Goal: Obtain resource: Obtain resource

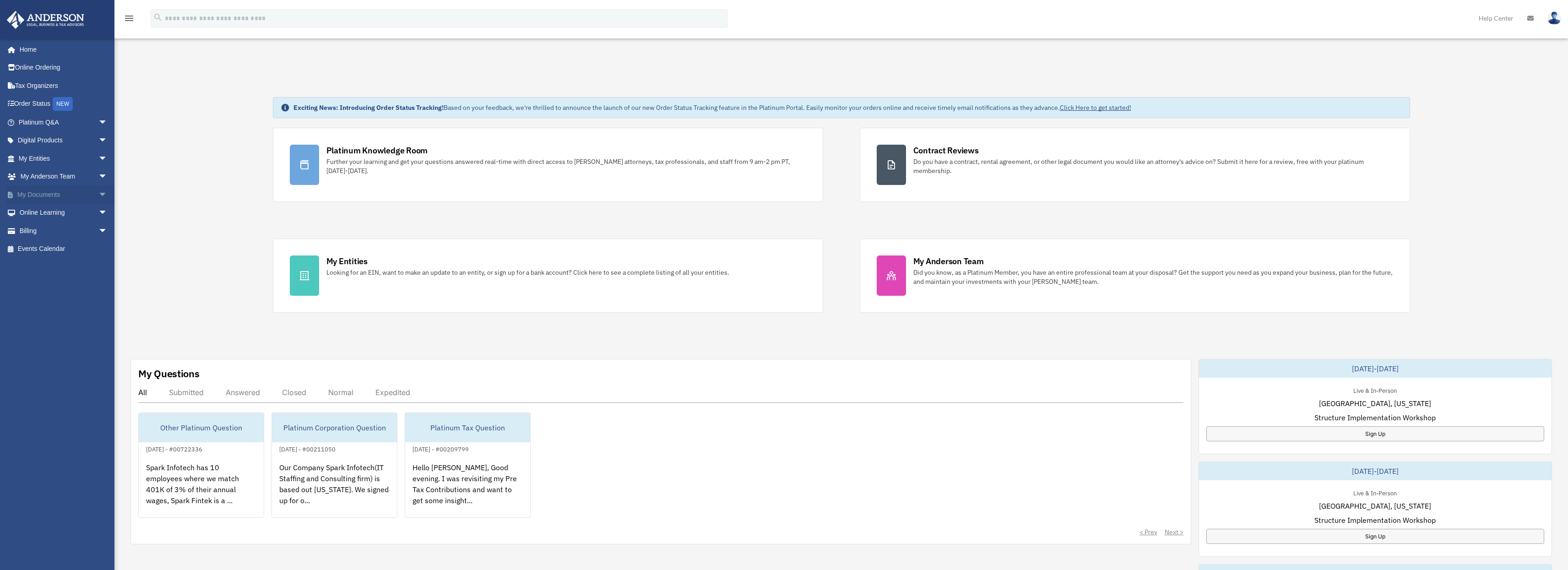
click at [55, 194] on link "My Documents arrow_drop_down" at bounding box center [64, 194] width 115 height 18
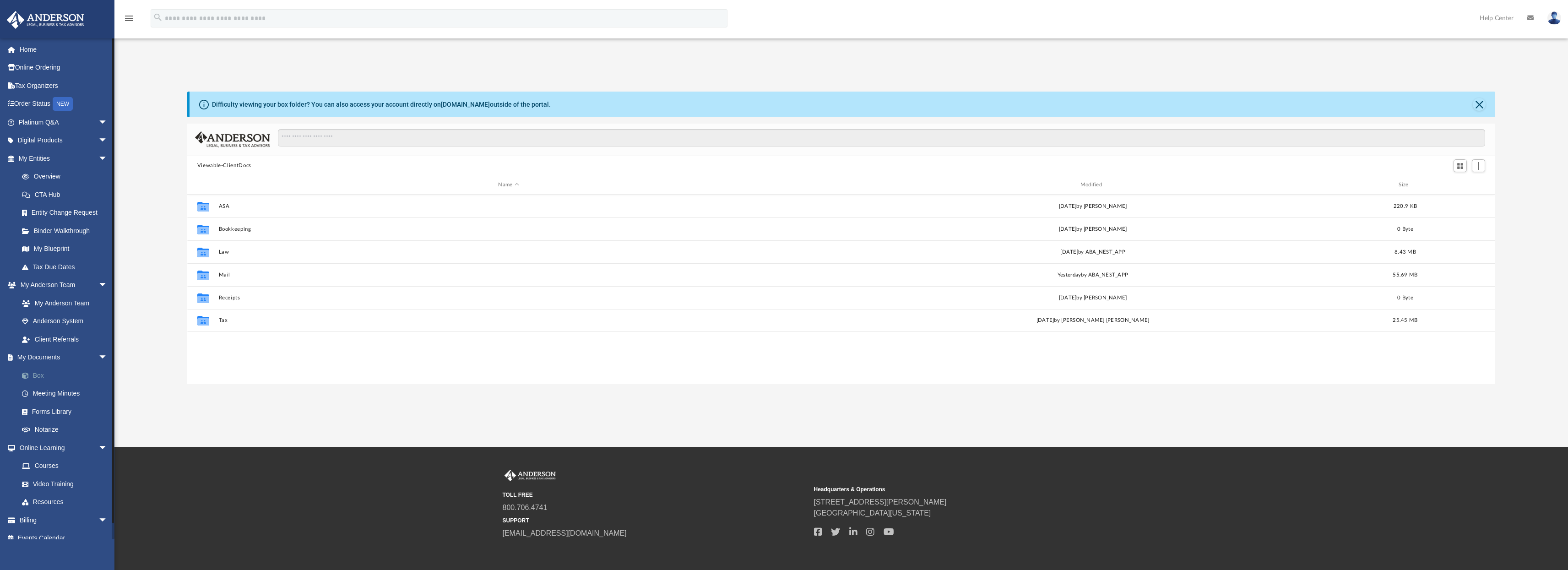
scroll to position [201, 1302]
click at [43, 373] on link "Box" at bounding box center [67, 375] width 108 height 18
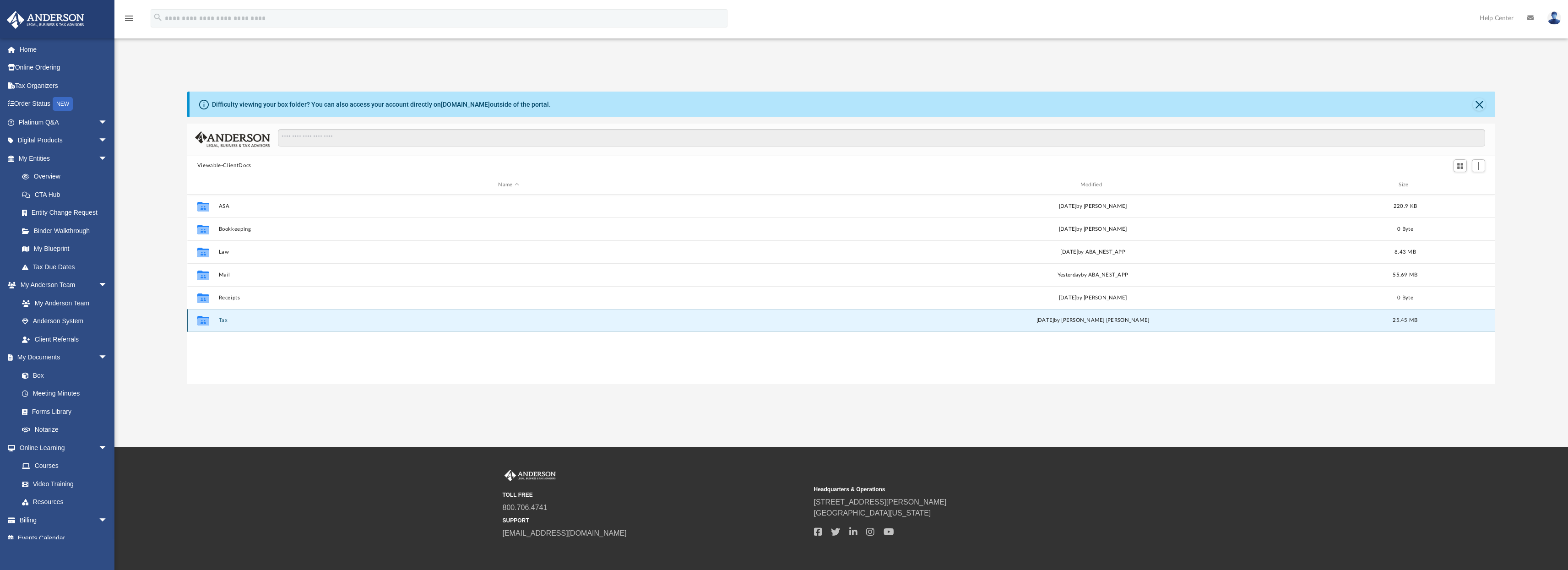
click at [221, 323] on button "Tax" at bounding box center [508, 319] width 581 height 6
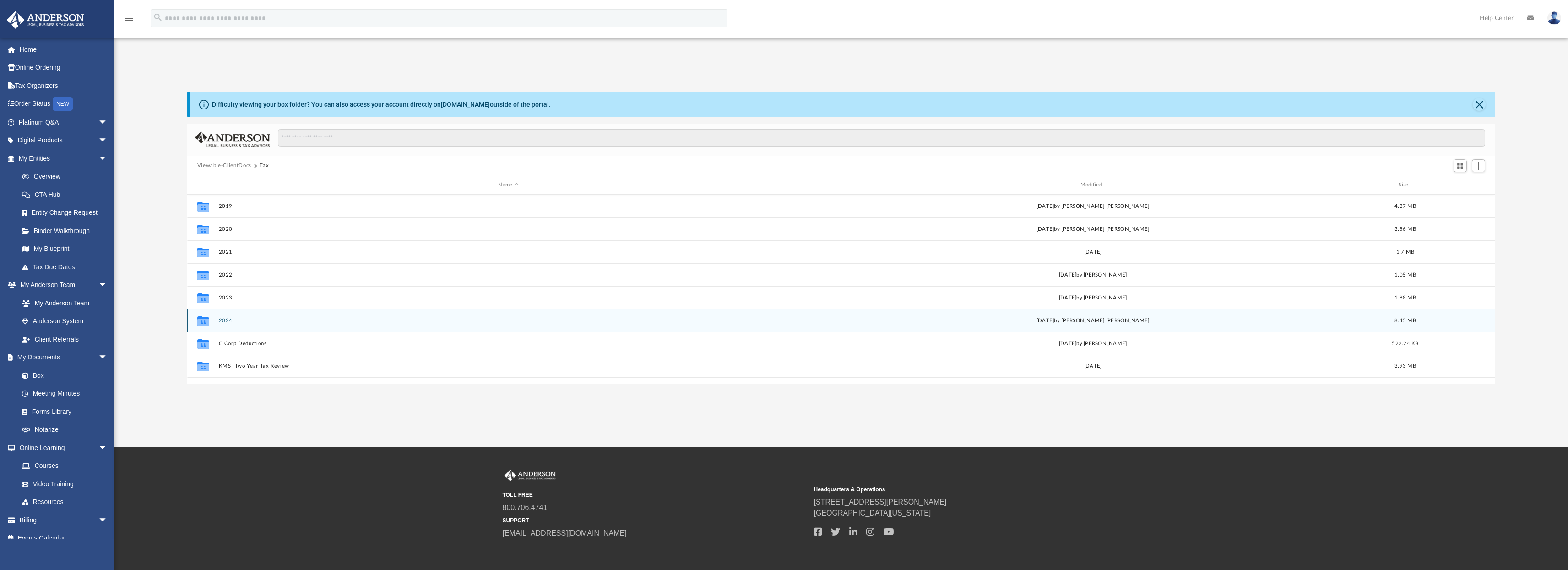
click at [227, 320] on button "2024" at bounding box center [508, 319] width 581 height 6
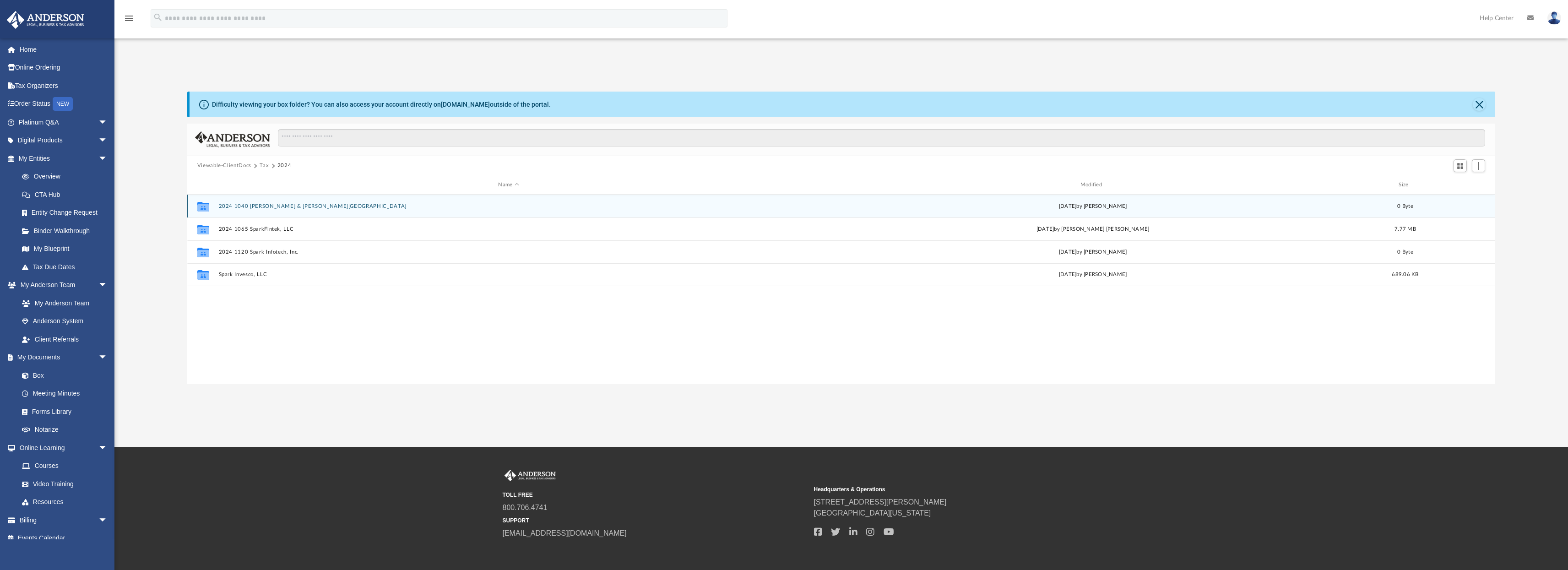
click at [258, 207] on button "2024 1040 Chimata, Jay Kumar & Murari, Himabindu" at bounding box center [508, 205] width 581 height 6
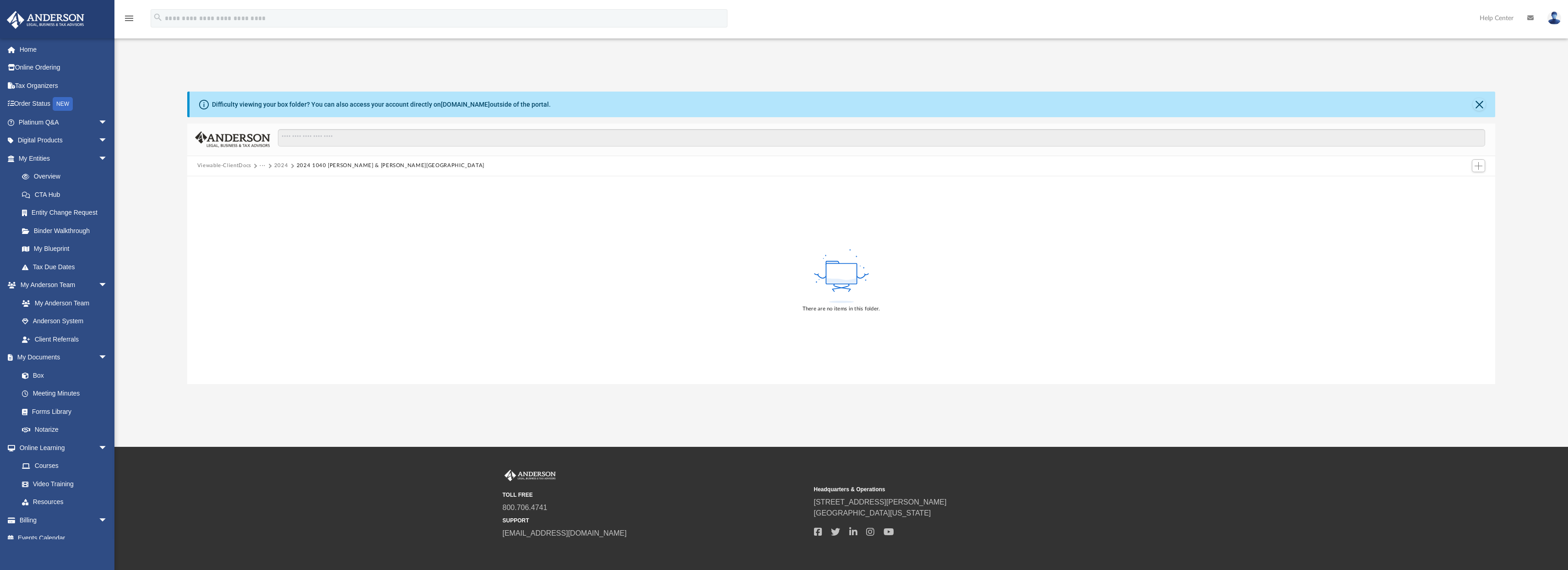
click at [282, 166] on button "2024" at bounding box center [281, 165] width 14 height 8
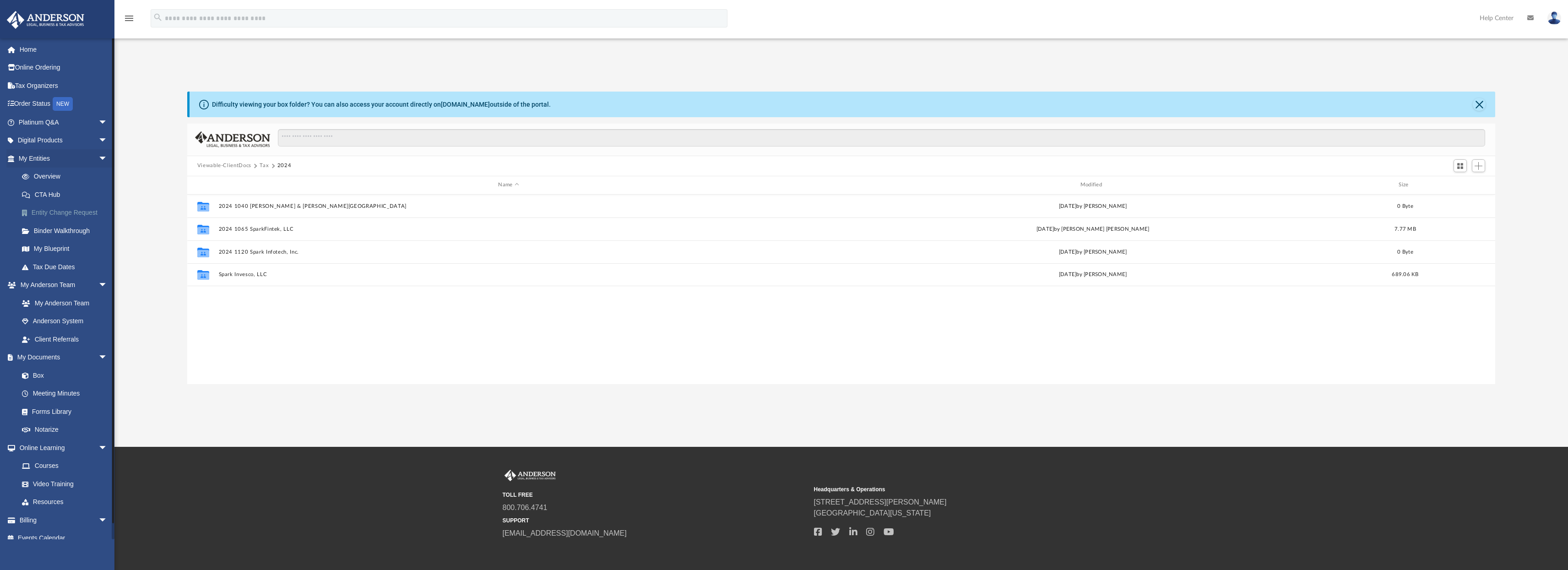
click at [62, 216] on link "Entity Change Request" at bounding box center [67, 212] width 108 height 18
click at [62, 227] on link "Binder Walkthrough" at bounding box center [67, 230] width 108 height 18
